Goal: Download file/media

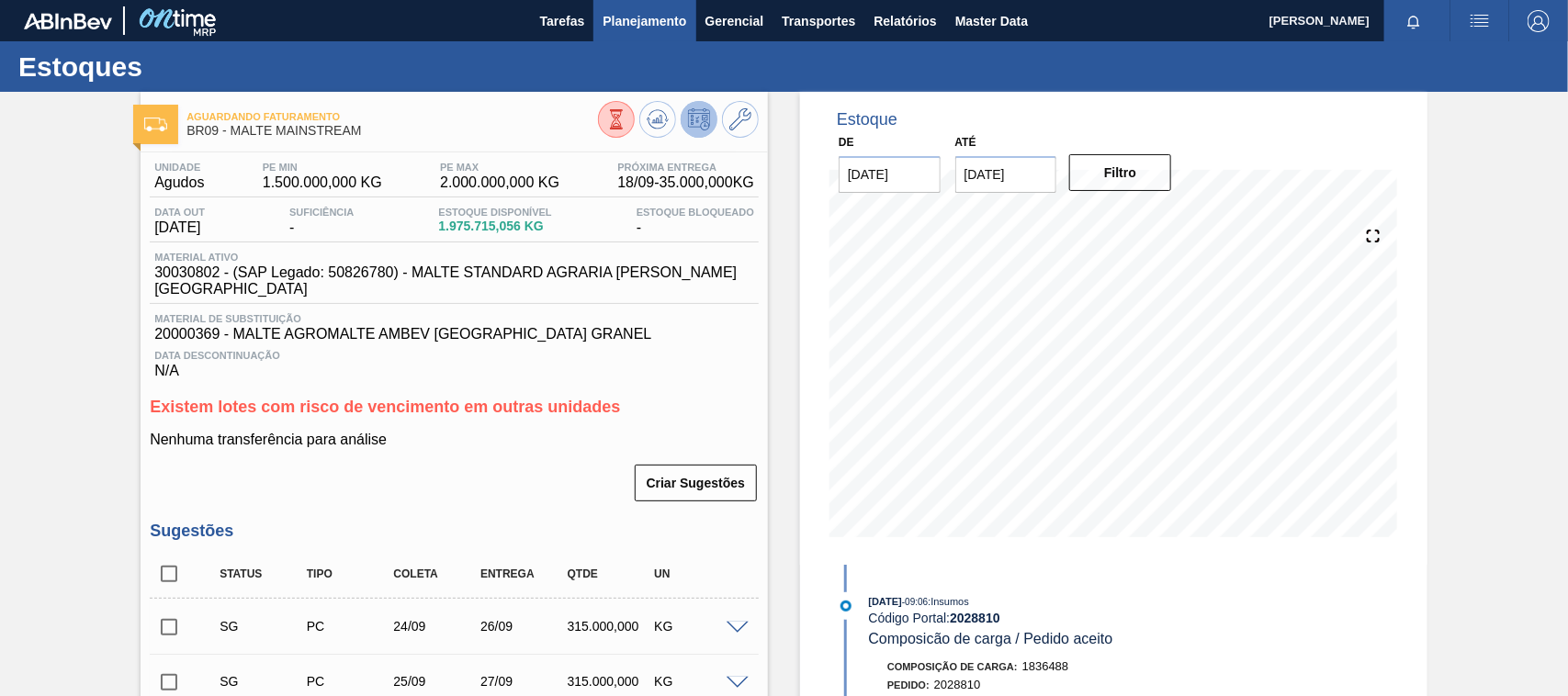
click at [626, 15] on span "Planejamento" at bounding box center [644, 21] width 84 height 22
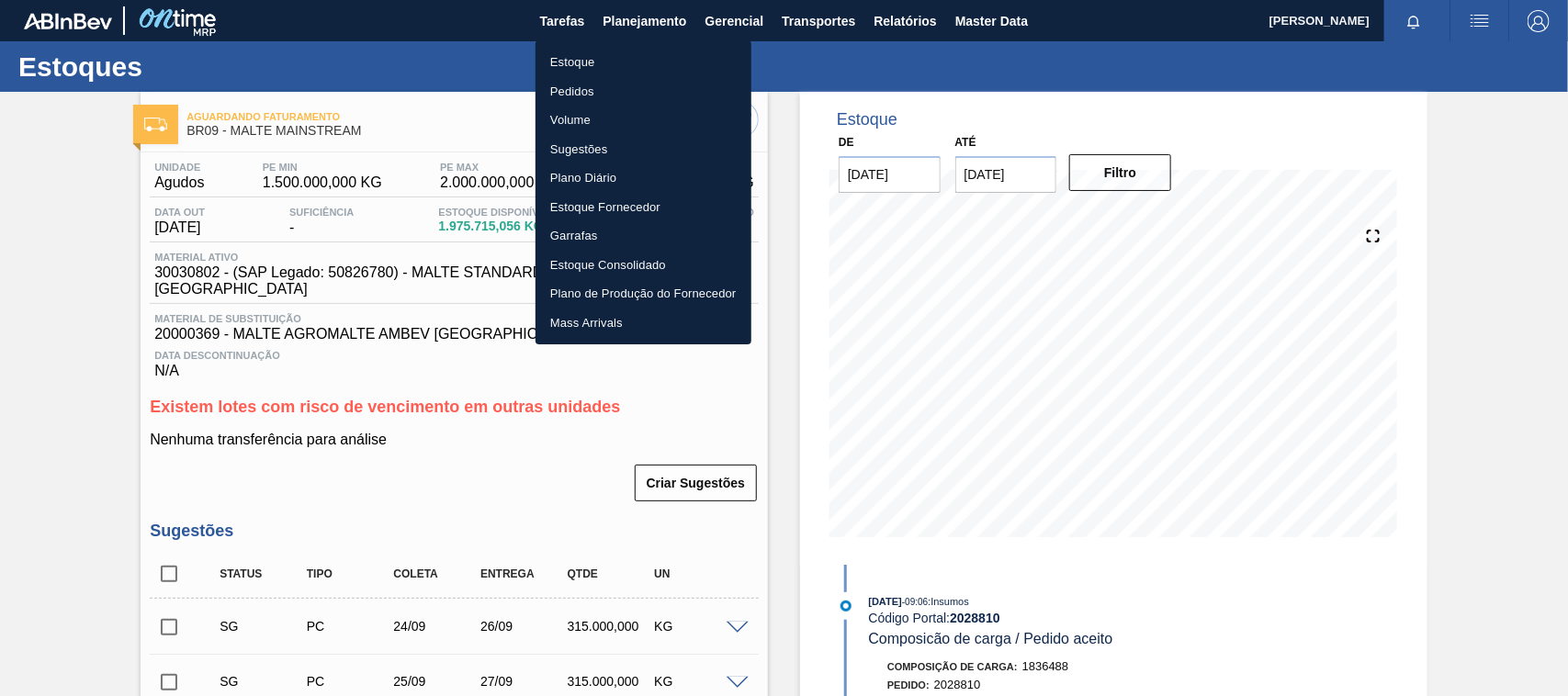
click at [581, 65] on li "Estoque" at bounding box center [642, 62] width 215 height 29
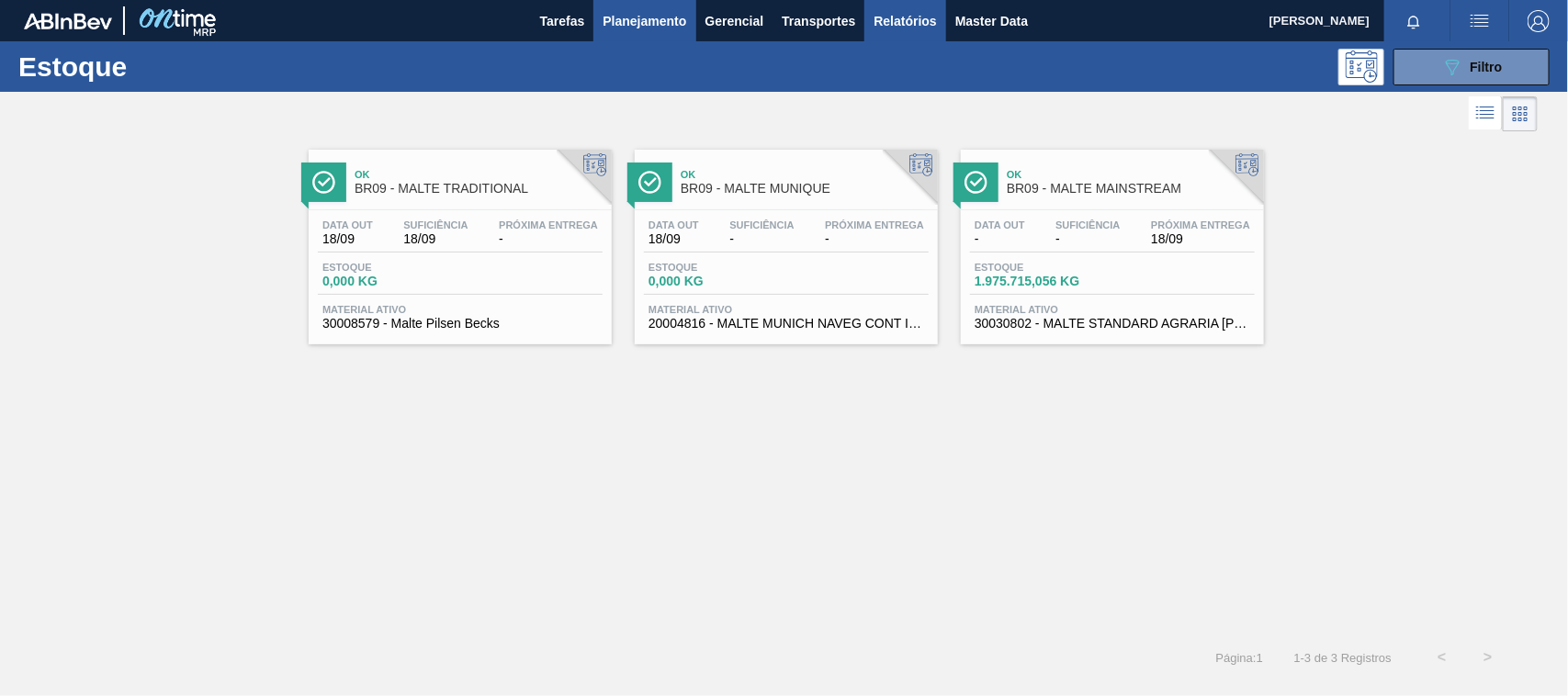
click at [896, 17] on span "Relatórios" at bounding box center [905, 21] width 62 height 22
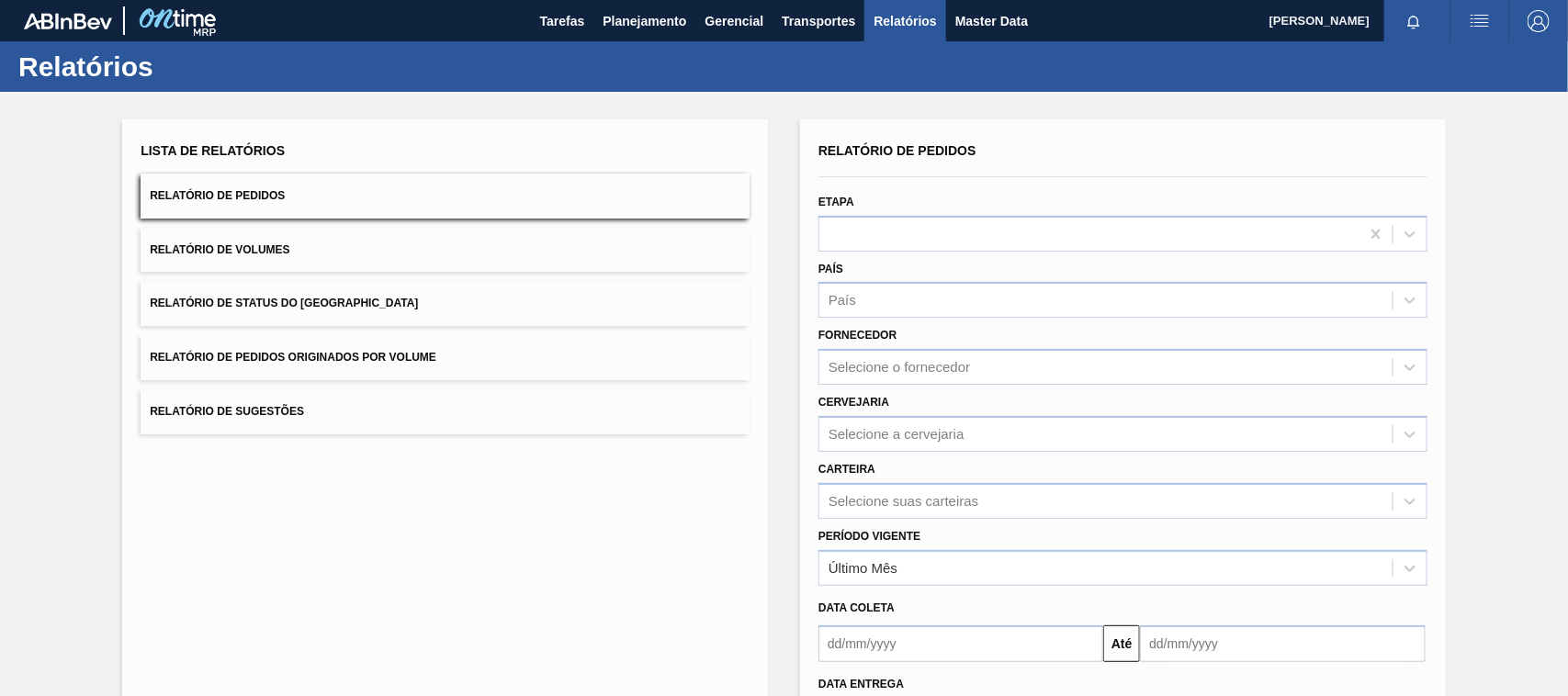
click at [344, 352] on span "Relatório de Pedidos Originados por Volume" at bounding box center [293, 357] width 287 height 13
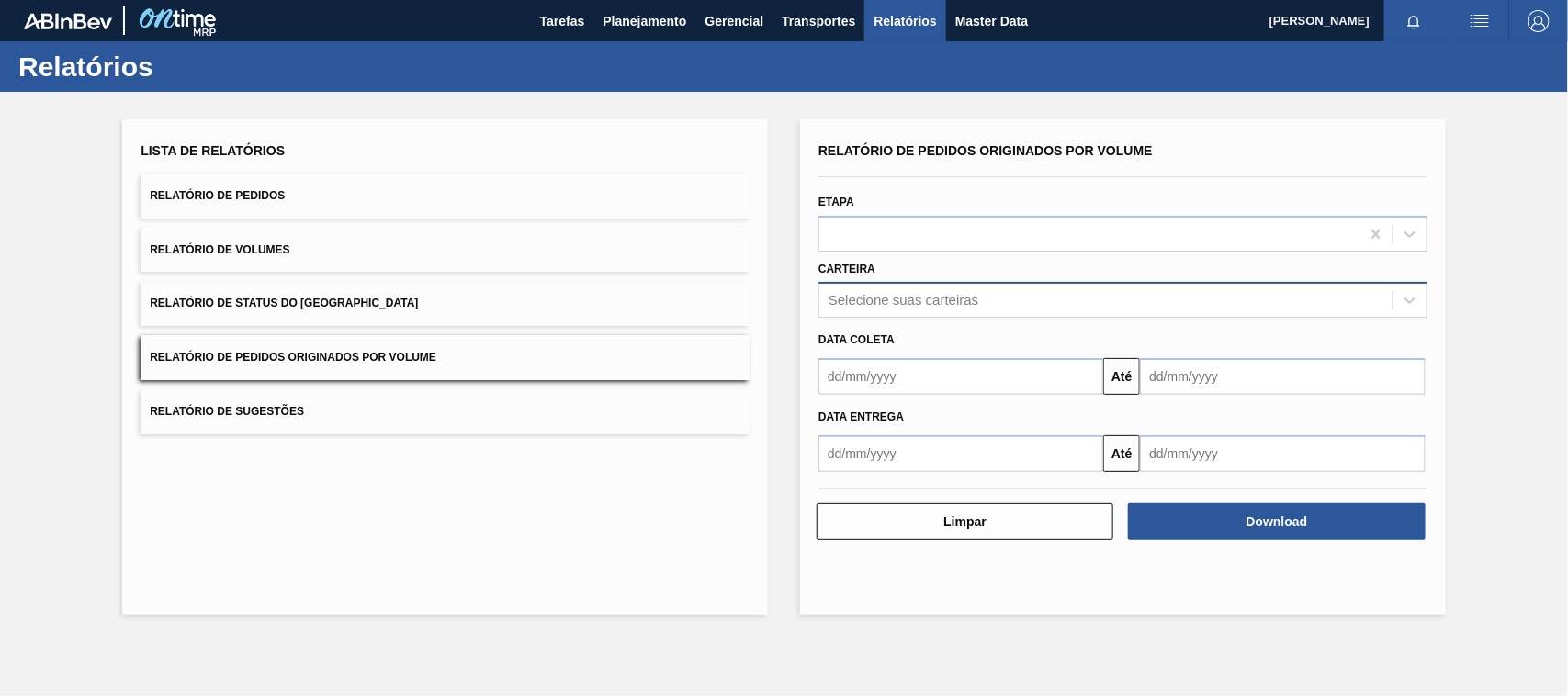
click at [829, 295] on div "Selecione suas carteiras" at bounding box center [903, 301] width 150 height 16
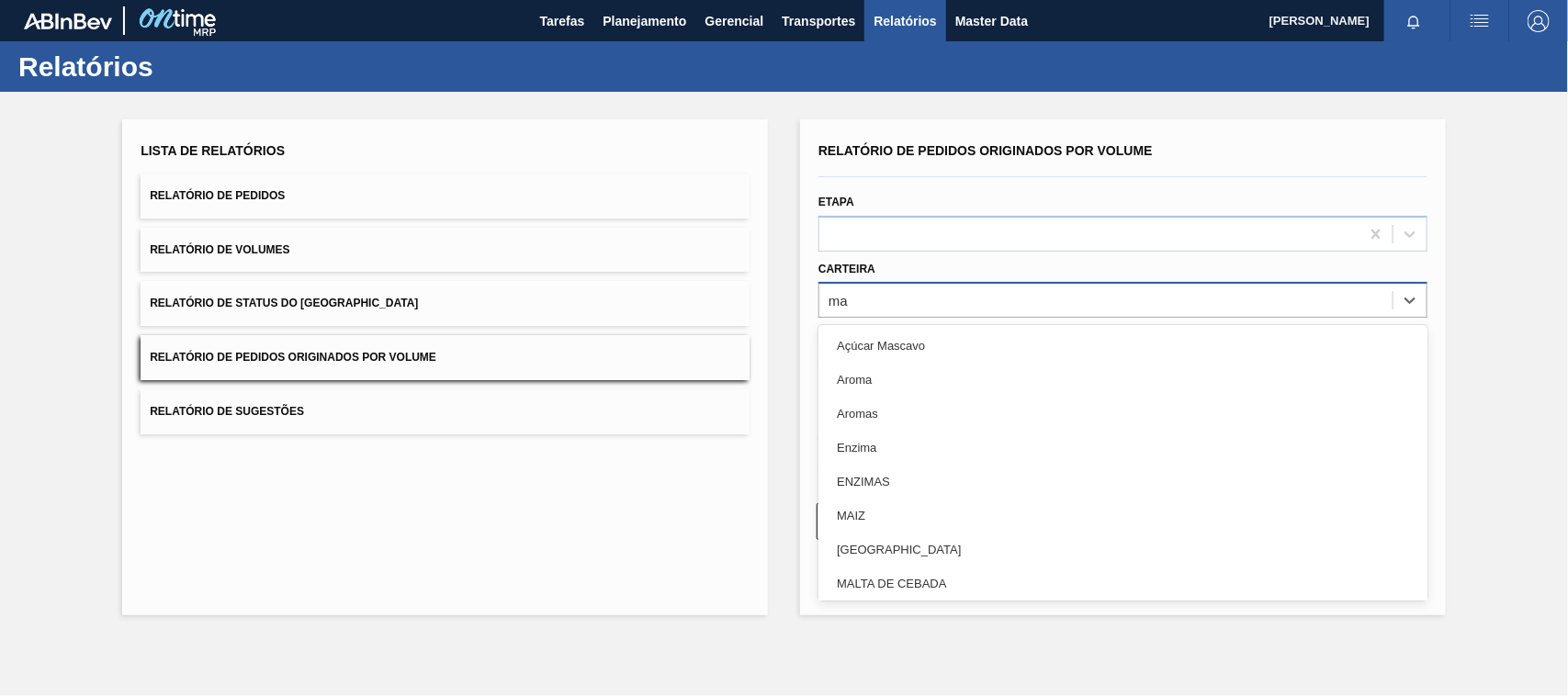
type input "mal"
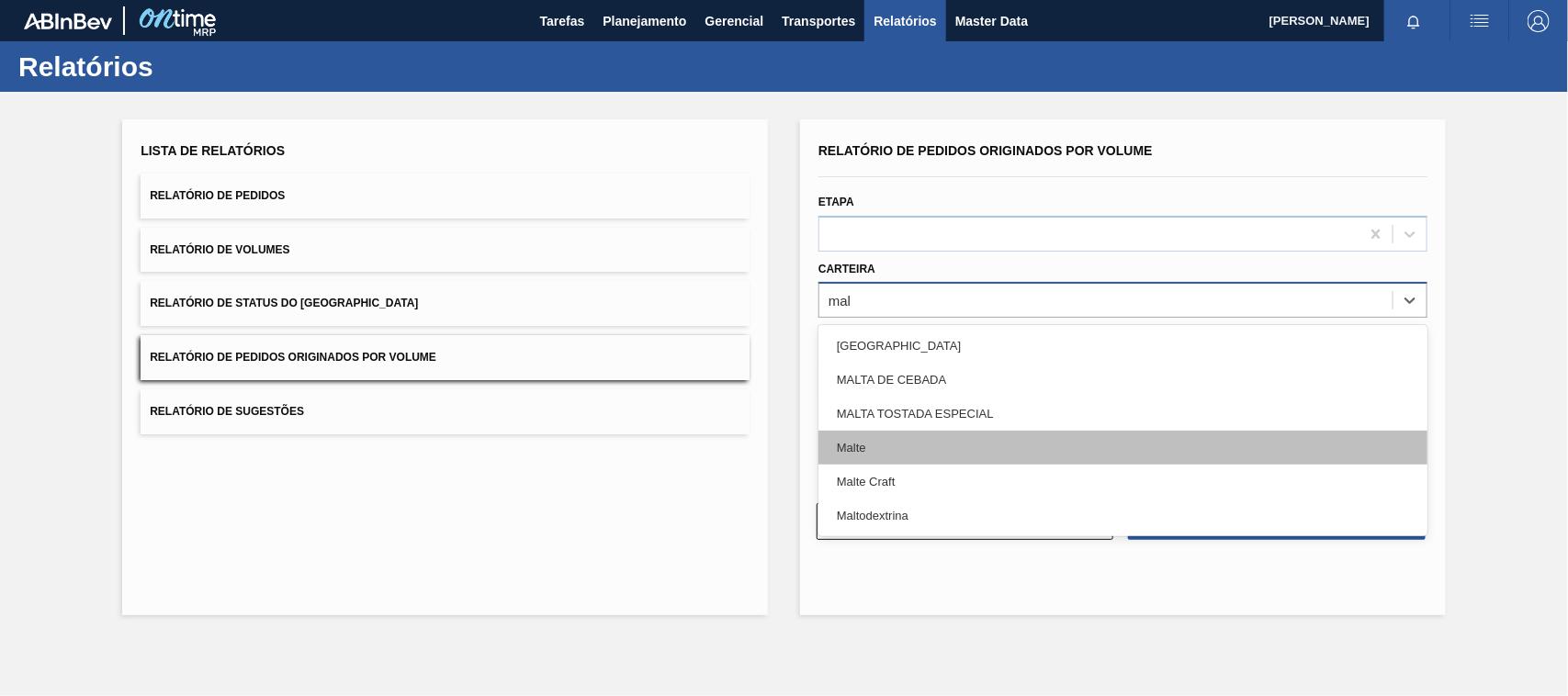
click at [852, 449] on div "Malte" at bounding box center [1122, 448] width 609 height 34
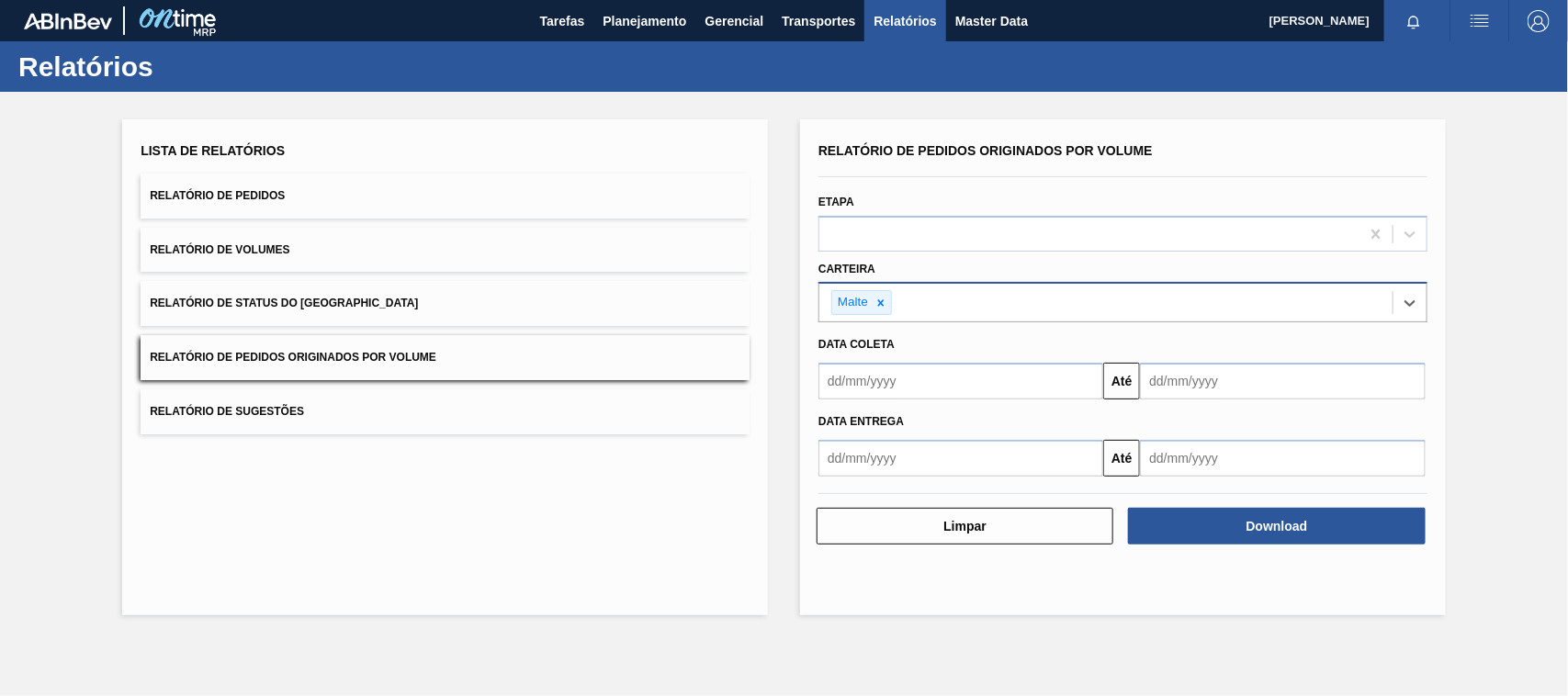
drag, startPoint x: 843, startPoint y: 381, endPoint x: 859, endPoint y: 390, distance: 18.4
click at [843, 381] on input "text" at bounding box center [960, 381] width 285 height 37
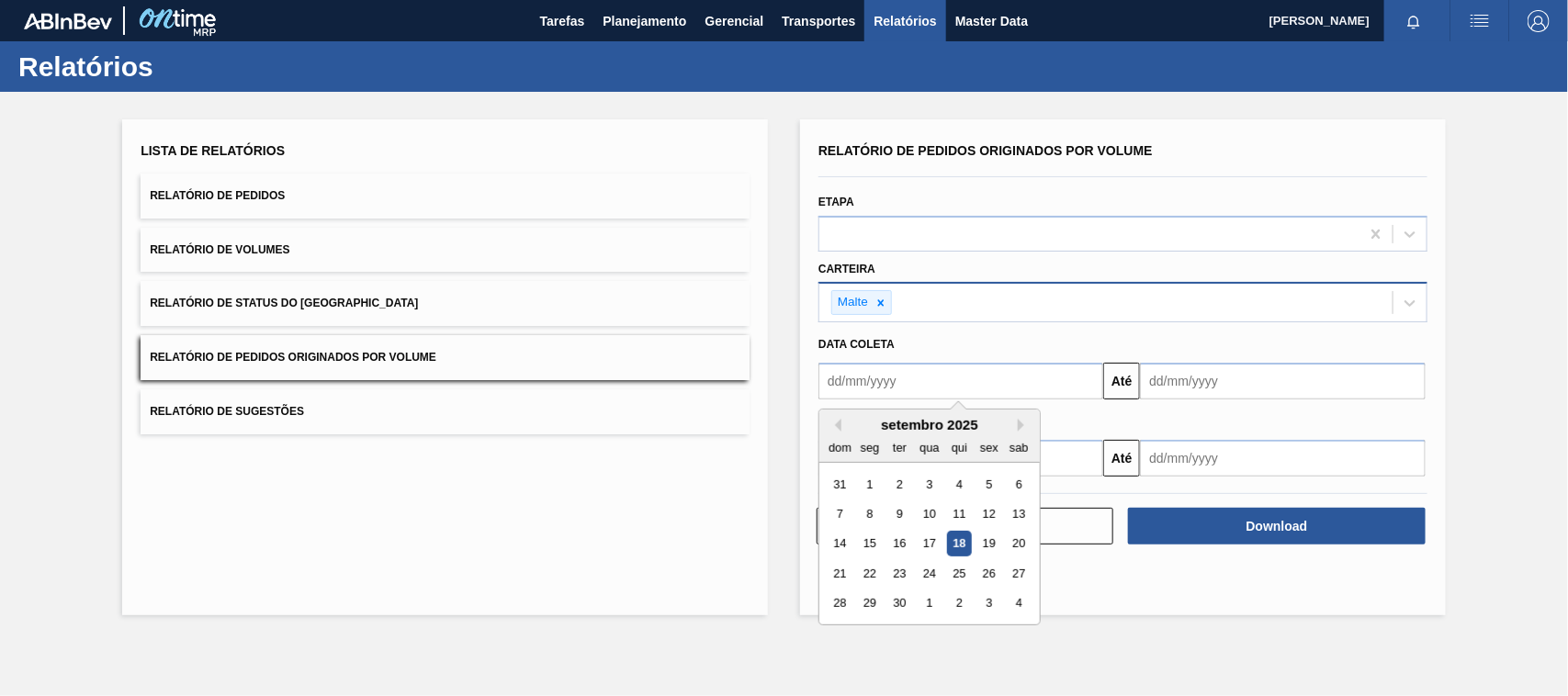
type input "[DATE]"
click at [929, 483] on div "1" at bounding box center [929, 484] width 24 height 24
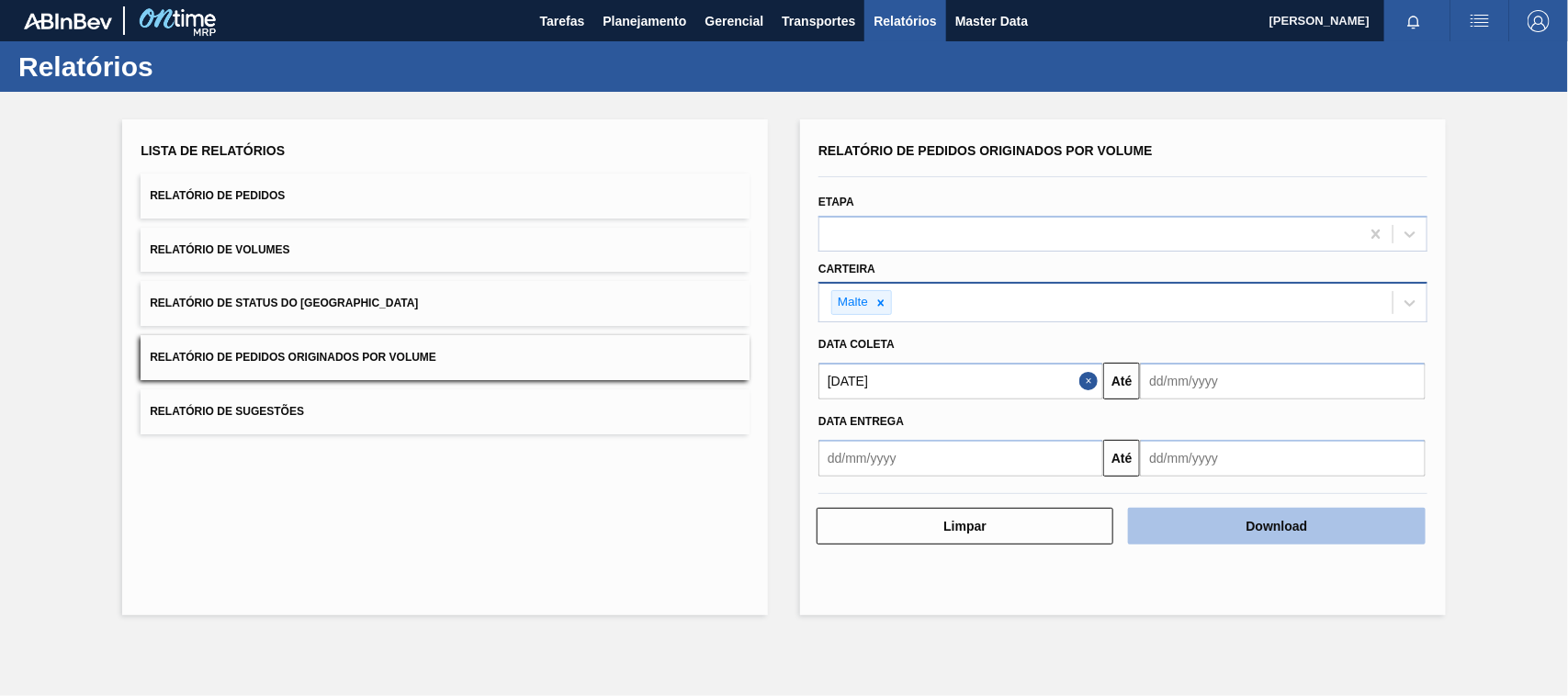
click at [1238, 524] on button "Download" at bounding box center [1275, 526] width 296 height 37
